Goal: Task Accomplishment & Management: Manage account settings

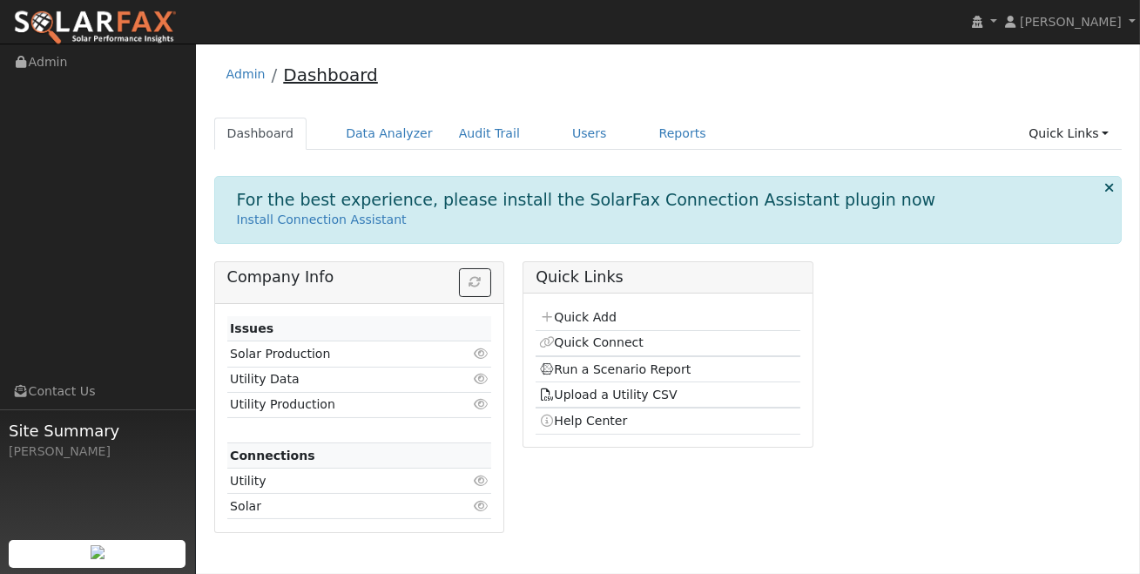
click at [336, 70] on link "Dashboard" at bounding box center [330, 74] width 95 height 21
click at [582, 143] on link "Users" at bounding box center [589, 134] width 61 height 32
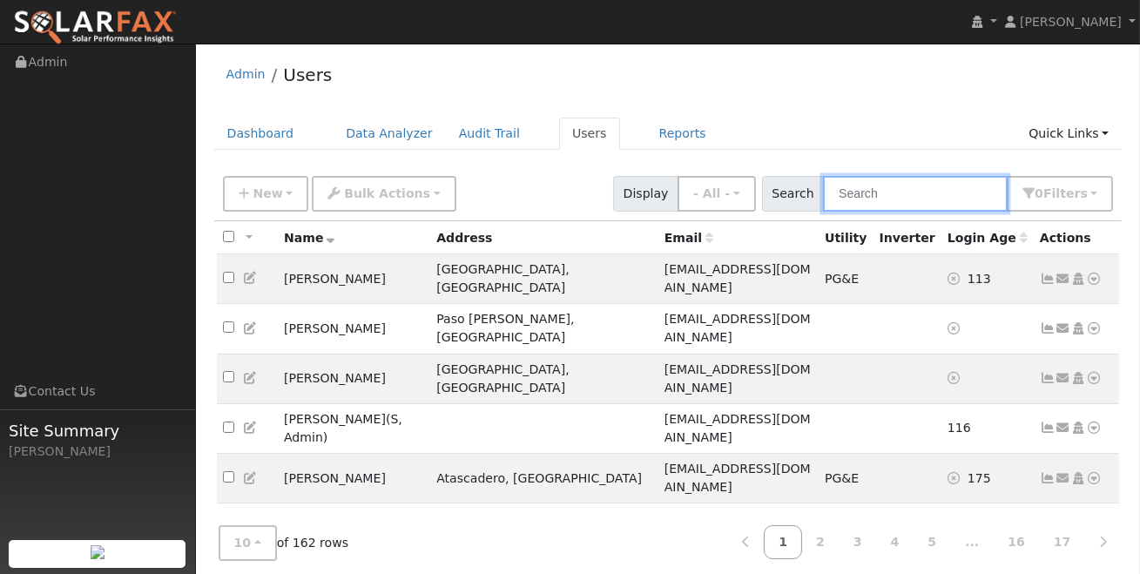
click at [878, 195] on input "text" at bounding box center [915, 194] width 185 height 36
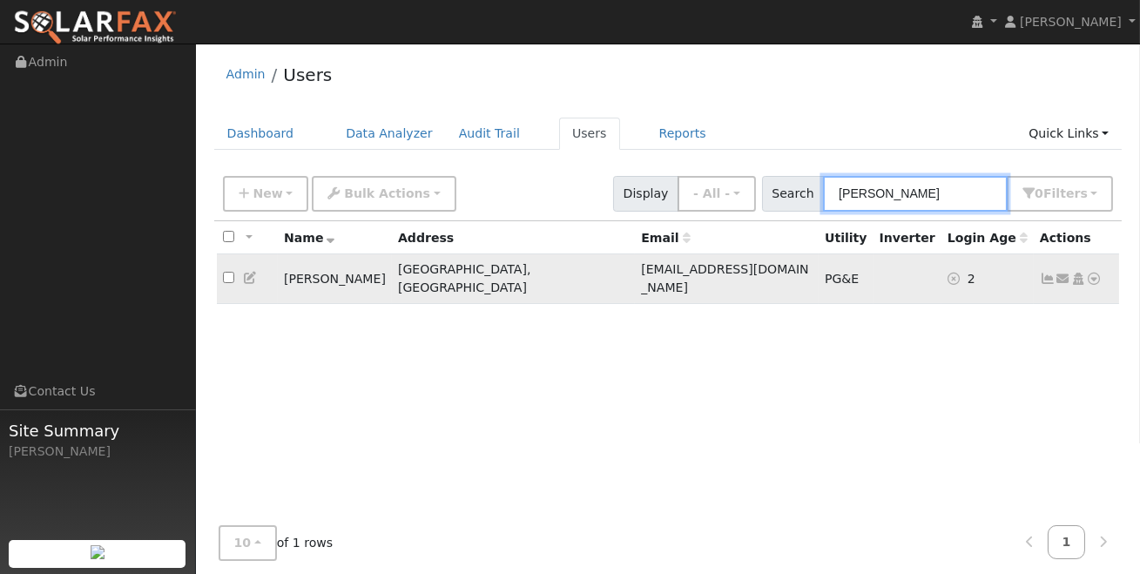
type input "sutton"
click at [1045, 273] on icon at bounding box center [1048, 279] width 16 height 12
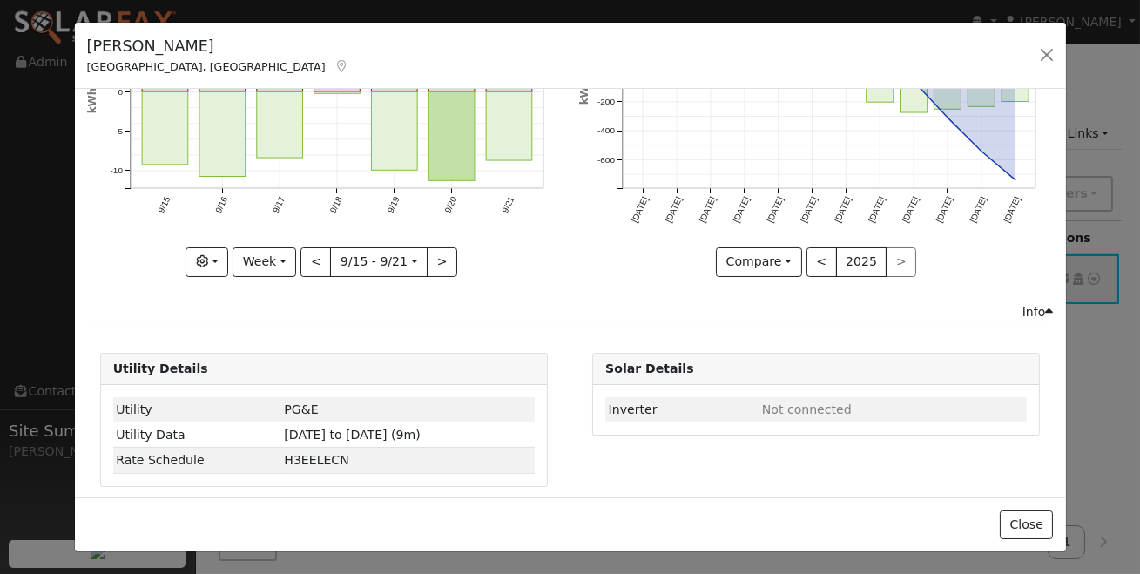
scroll to position [166, 0]
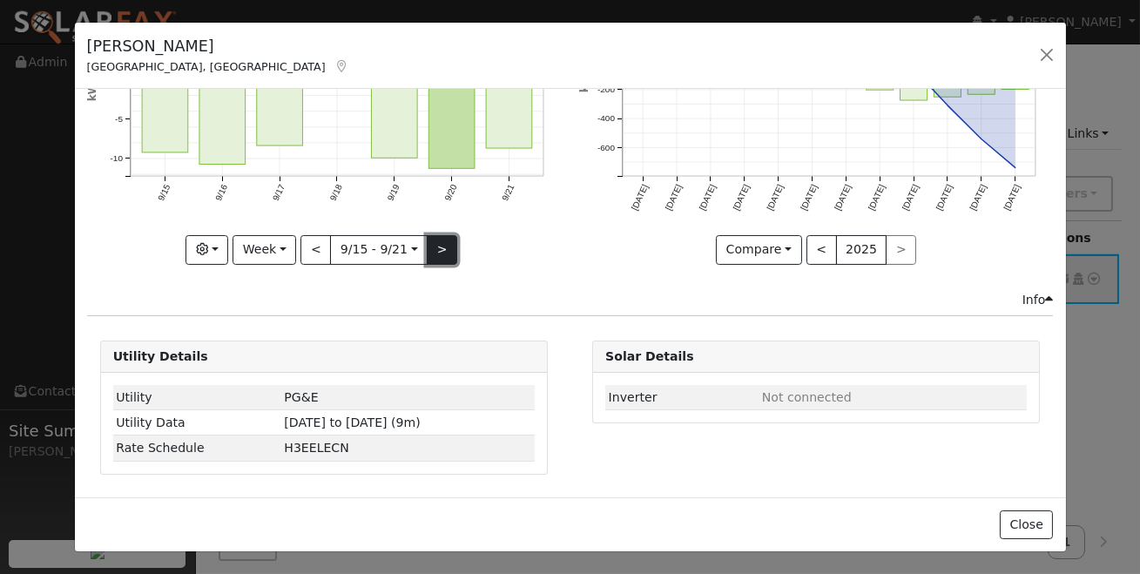
click at [440, 252] on button ">" at bounding box center [442, 250] width 30 height 30
type input "2025-09-22"
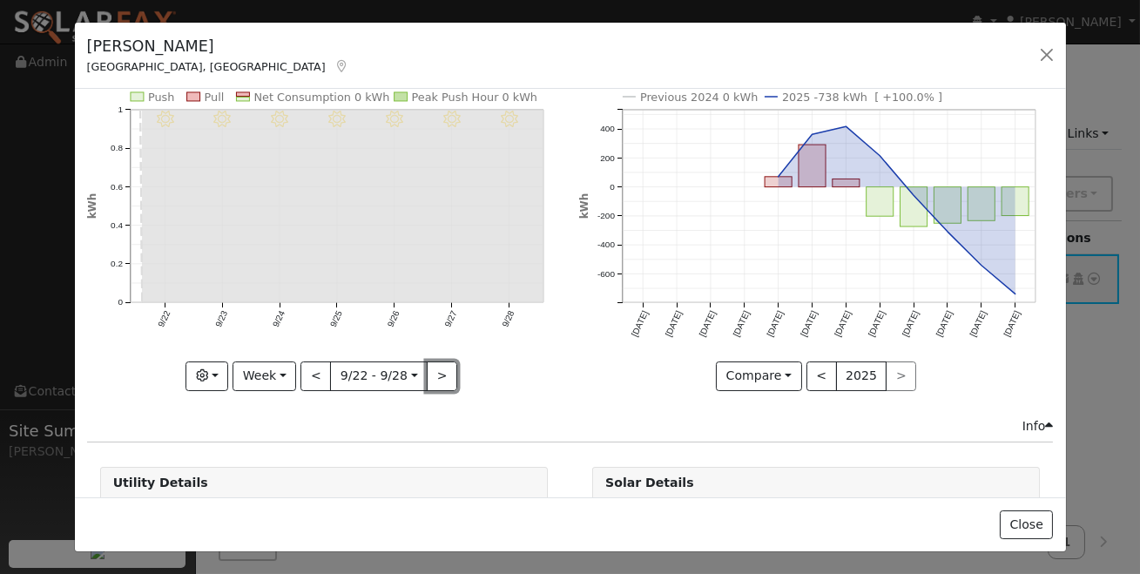
scroll to position [38, 0]
click at [218, 376] on button "button" at bounding box center [207, 377] width 43 height 30
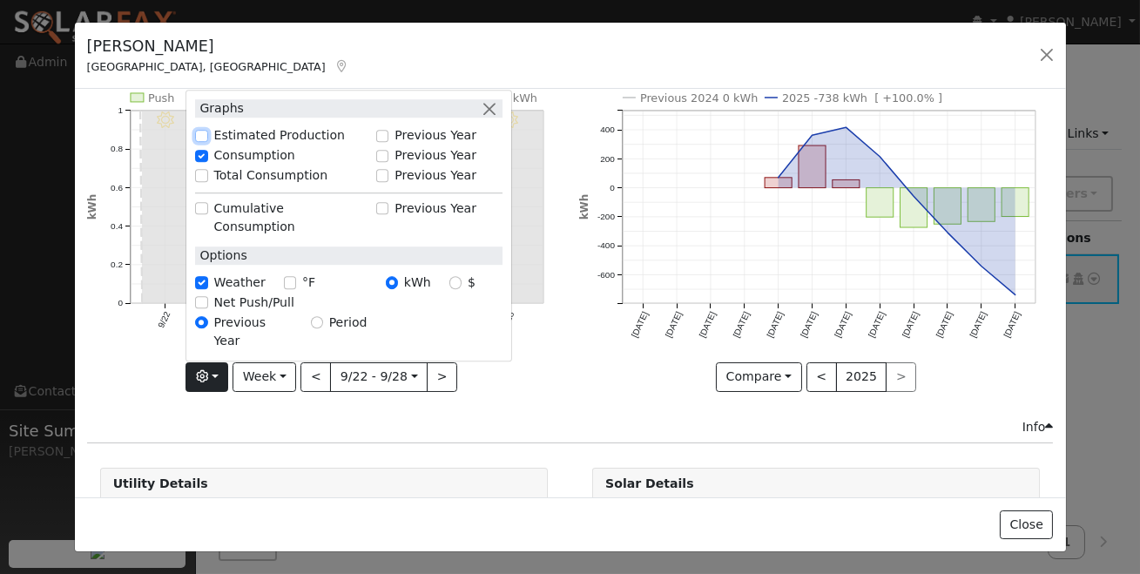
click at [201, 142] on input "Estimated Production" at bounding box center [201, 136] width 12 height 12
checkbox input "true"
click at [131, 333] on icon "9/28 - MostlyClear 9/27 - MostlyClear 9/26 - MostlyClear 9/25 - MostlyClear 9/2…" at bounding box center [324, 226] width 474 height 326
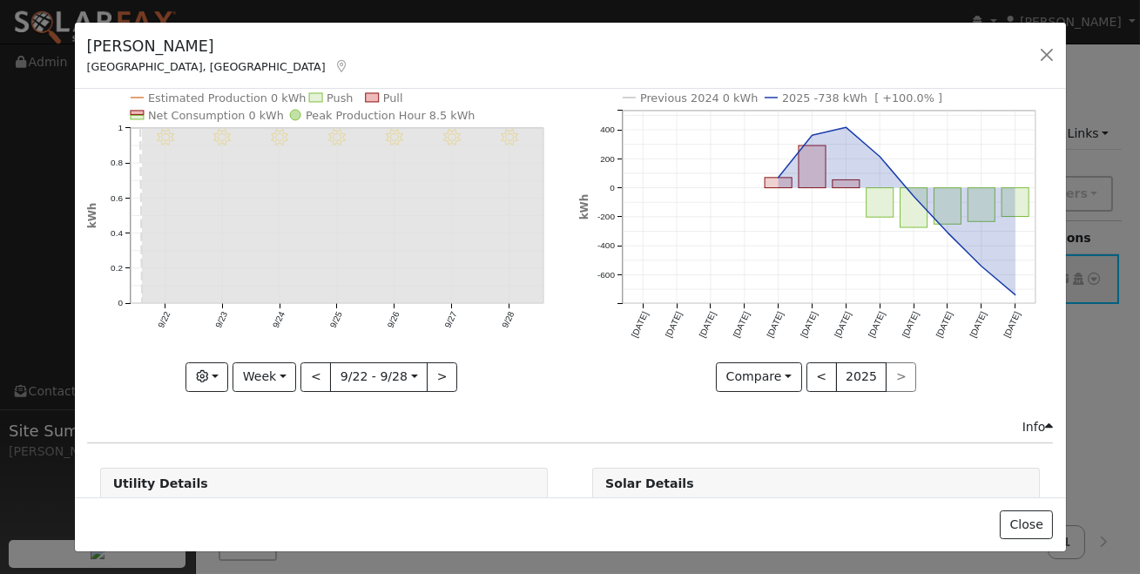
scroll to position [0, 0]
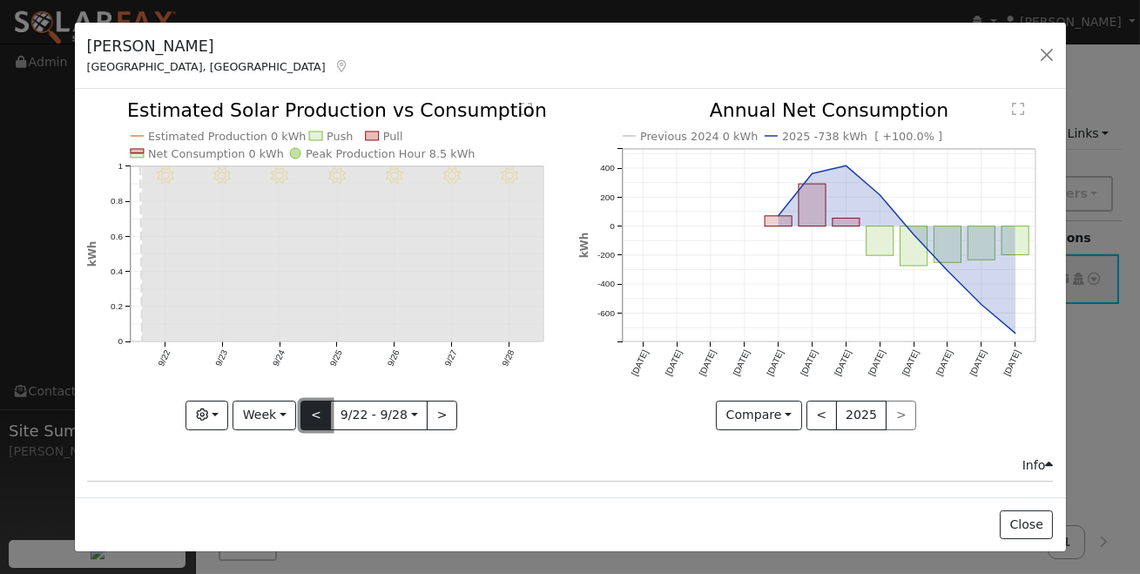
click at [325, 416] on button "<" at bounding box center [316, 416] width 30 height 30
type input "2025-09-15"
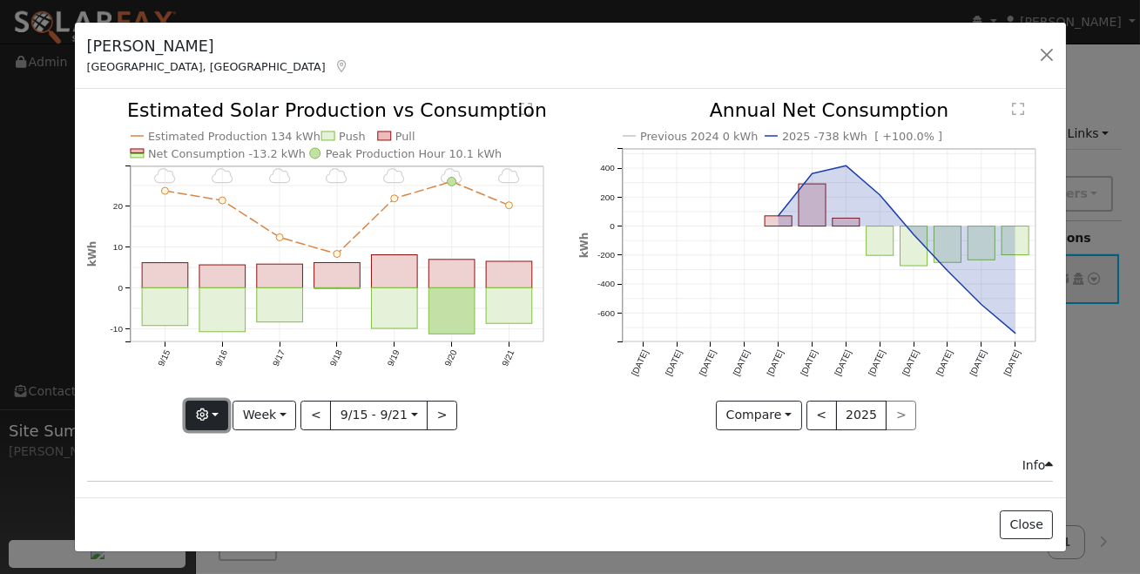
click at [225, 419] on button "button" at bounding box center [207, 416] width 43 height 30
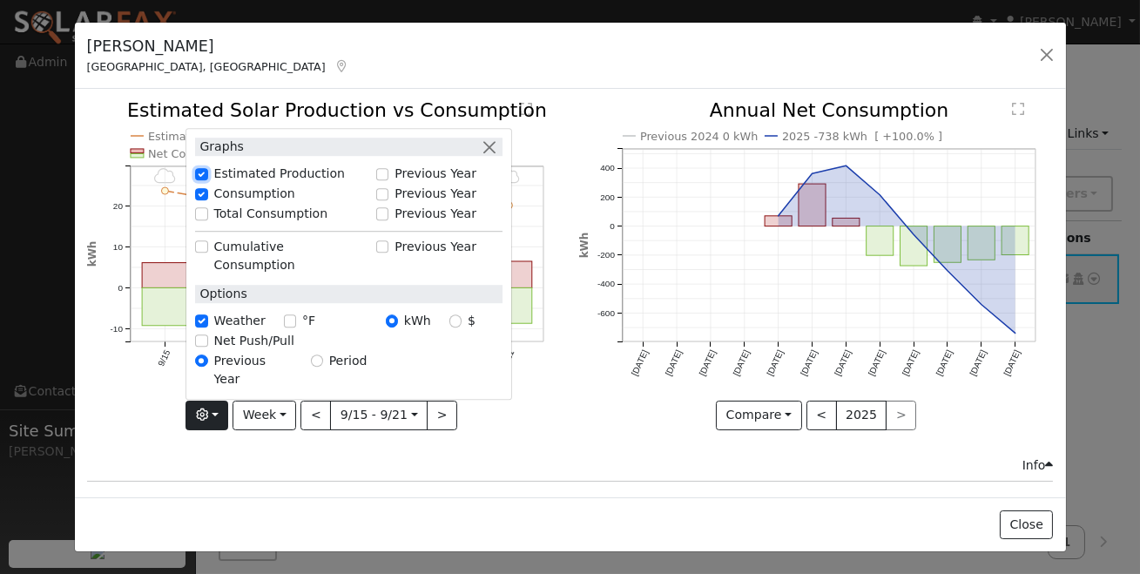
click at [206, 180] on input "Estimated Production" at bounding box center [201, 174] width 12 height 12
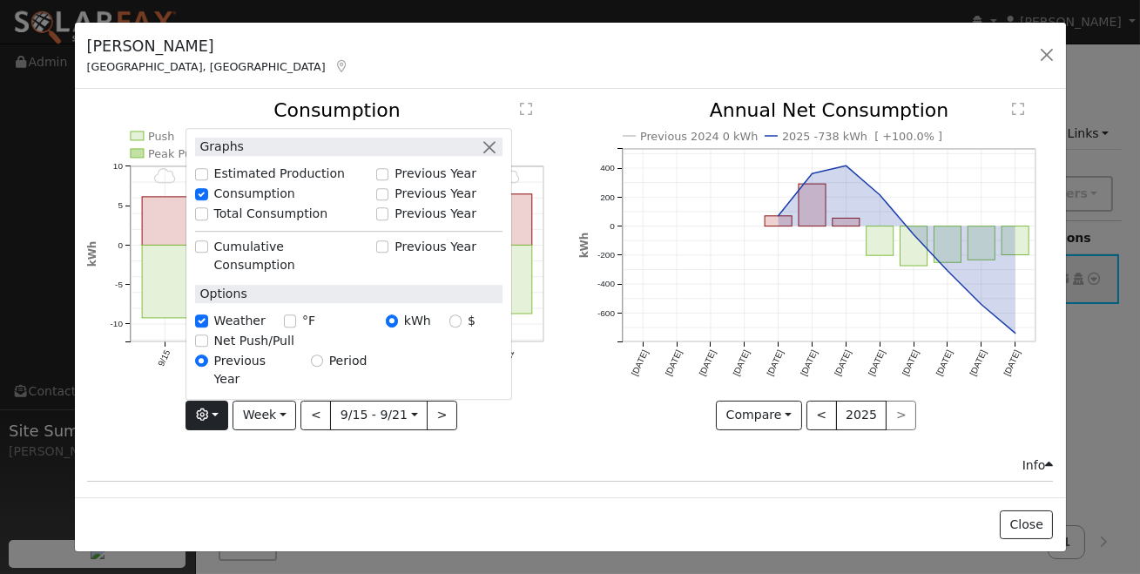
click at [206, 183] on div "Estimated Production" at bounding box center [281, 174] width 172 height 18
click at [206, 180] on input "Estimated Production" at bounding box center [201, 174] width 12 height 12
checkbox input "true"
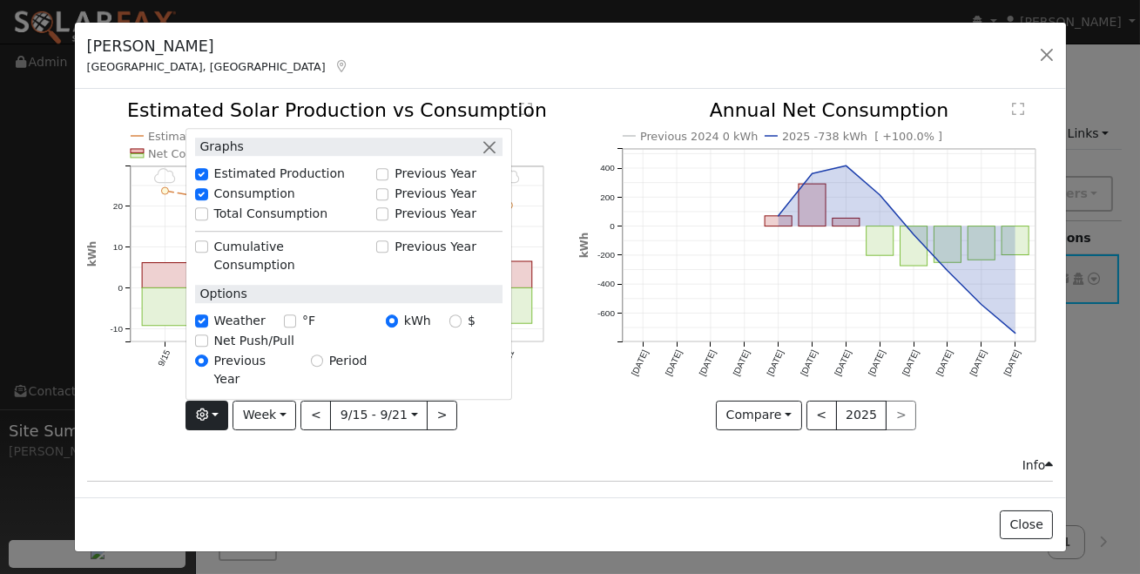
click at [572, 371] on div "Previous 2024 0 kWh 2025 -738 kWh [ +100.0% ] Sep '24 Oct '24 Nov '24 Dec '24 J…" at bounding box center [817, 278] width 492 height 355
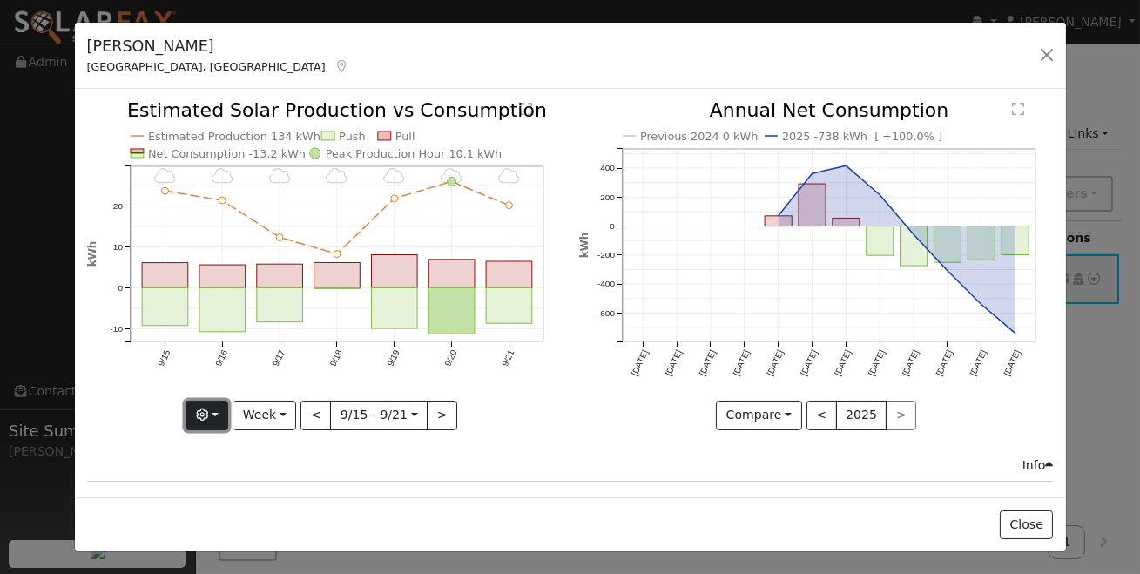
click at [220, 403] on button "button" at bounding box center [207, 416] width 43 height 30
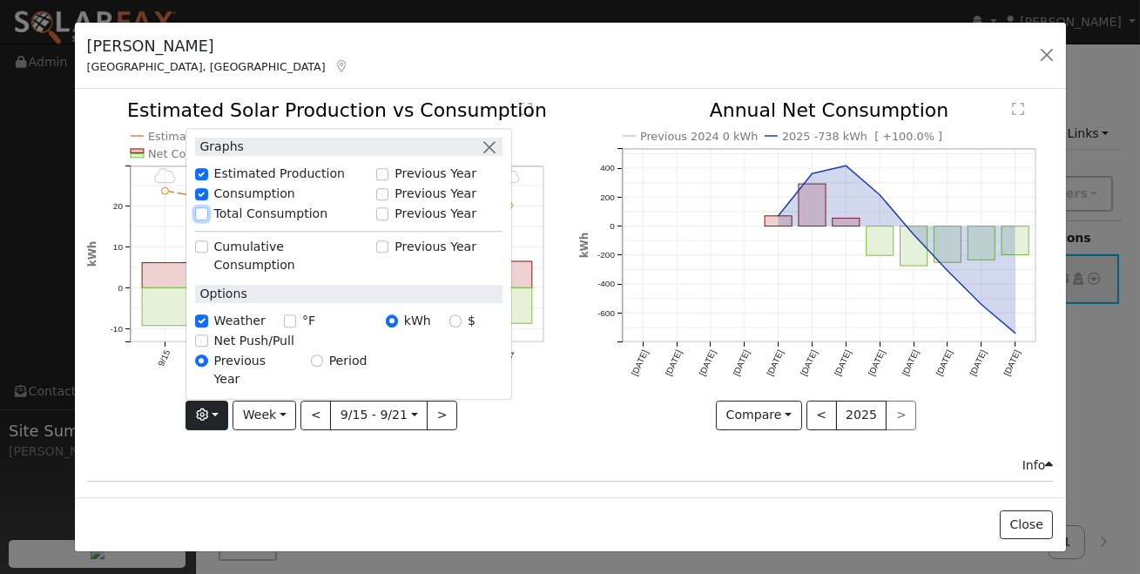
click at [207, 220] on input "Total Consumption" at bounding box center [201, 214] width 12 height 12
checkbox input "true"
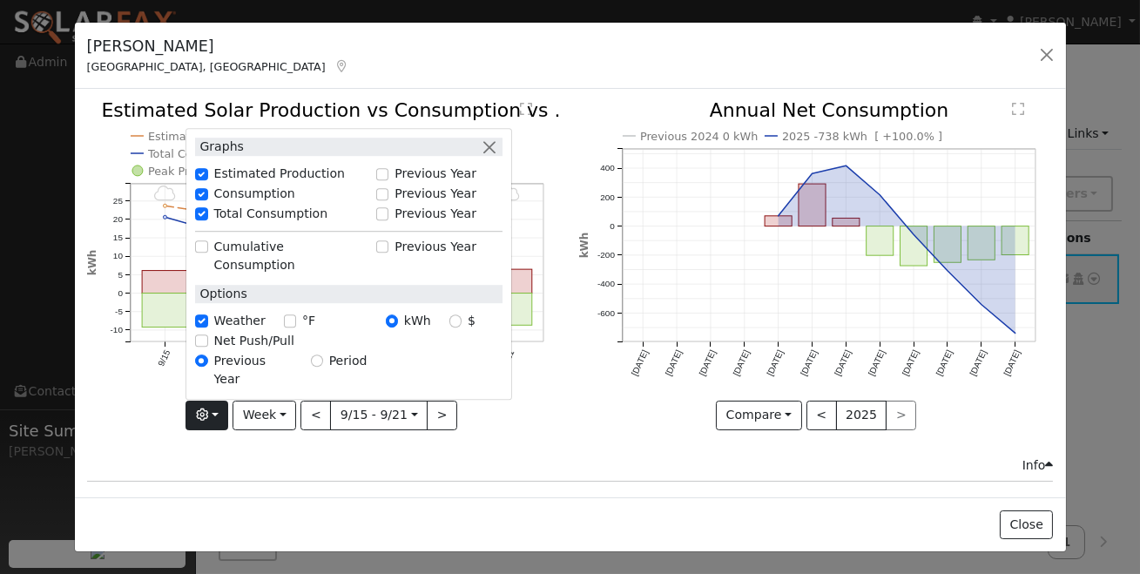
click at [569, 422] on div "9/21 - MostlyCloudy 9/20 - MostlyCloudy 9/19 - MostlyCloudy 9/18 - MostlyCloudy…" at bounding box center [324, 278] width 492 height 355
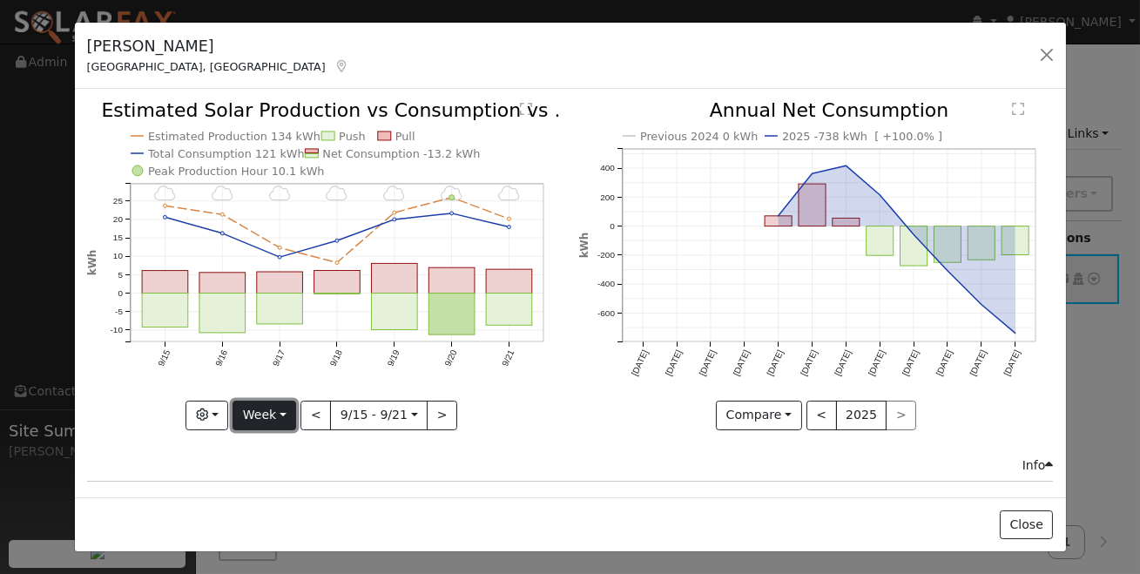
click at [278, 416] on button "Week" at bounding box center [265, 416] width 64 height 30
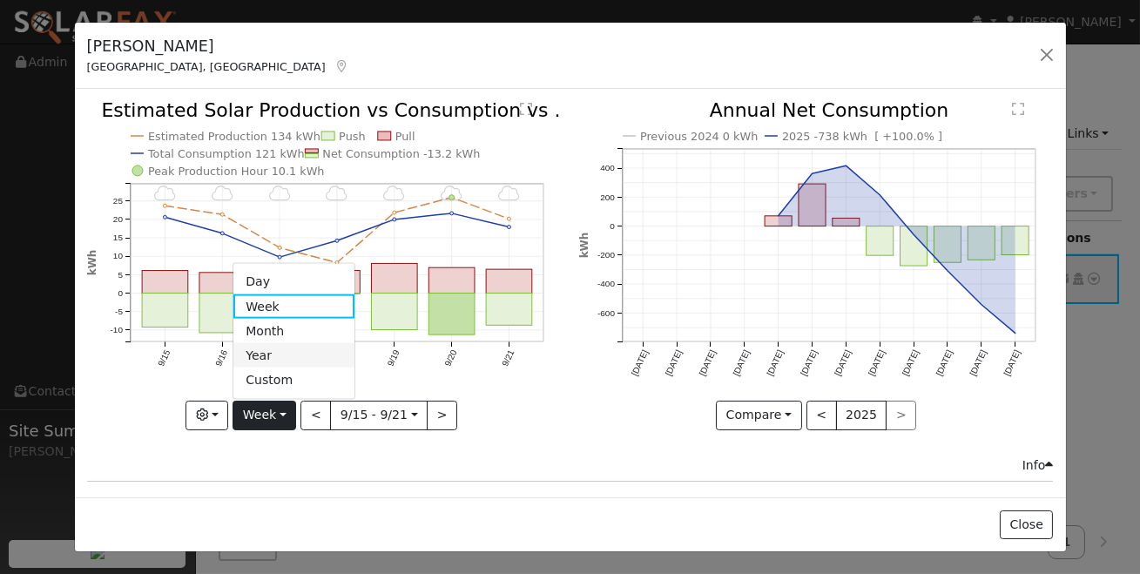
click at [294, 349] on link "Year" at bounding box center [293, 355] width 121 height 24
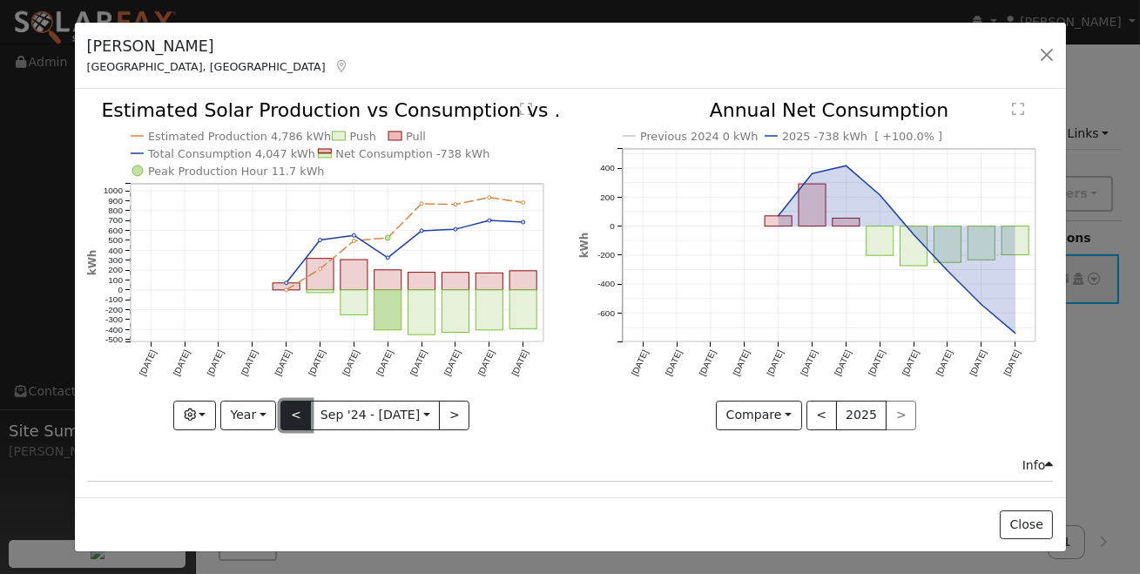
click at [292, 416] on button "<" at bounding box center [296, 416] width 30 height 30
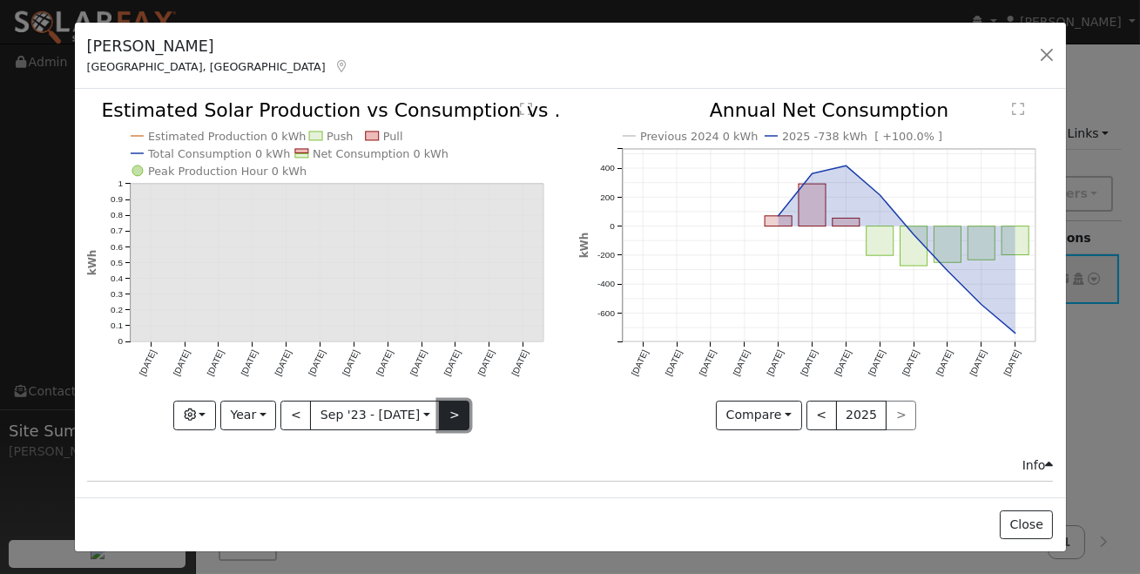
click at [447, 415] on button ">" at bounding box center [454, 416] width 30 height 30
type input "2024-09-01"
